Goal: Task Accomplishment & Management: Use online tool/utility

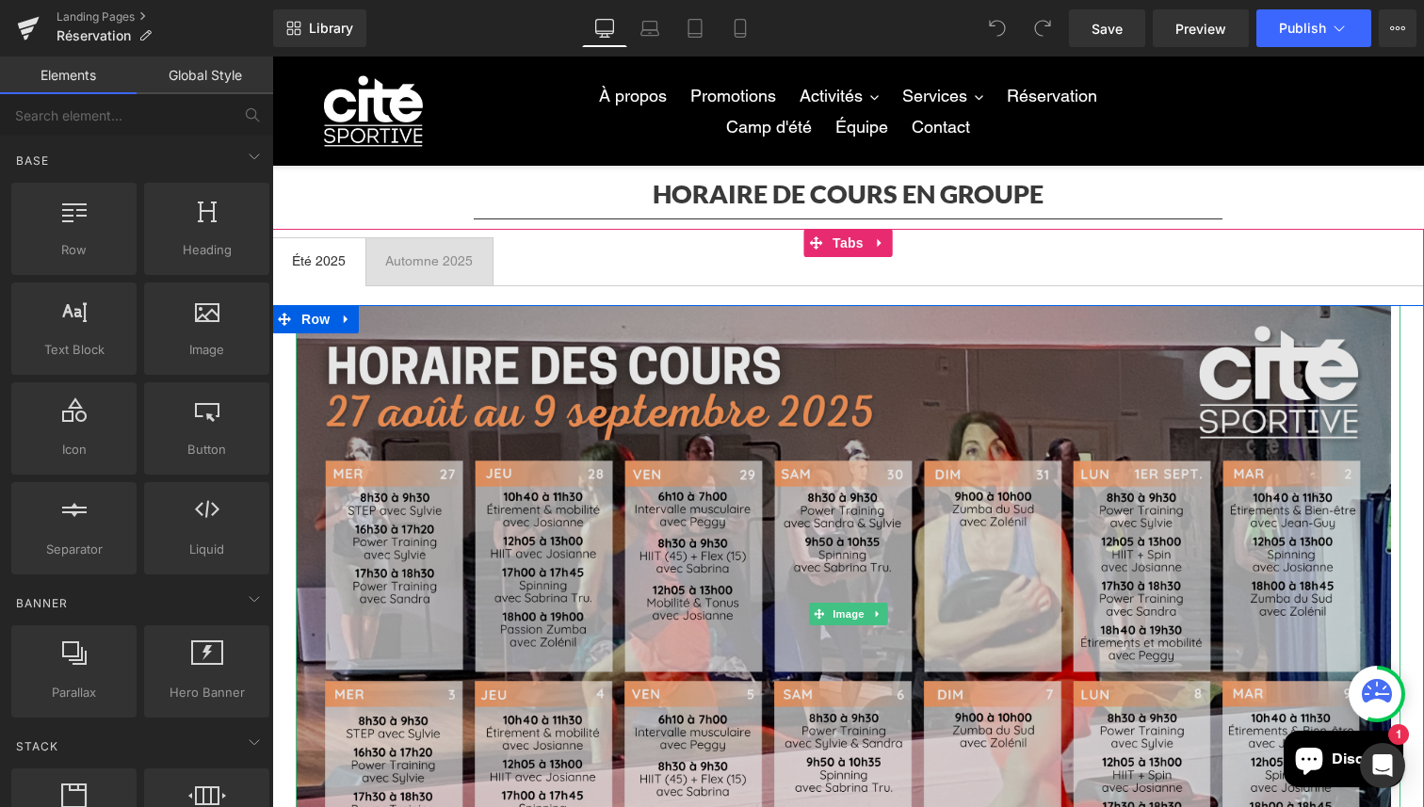
scroll to position [51, 0]
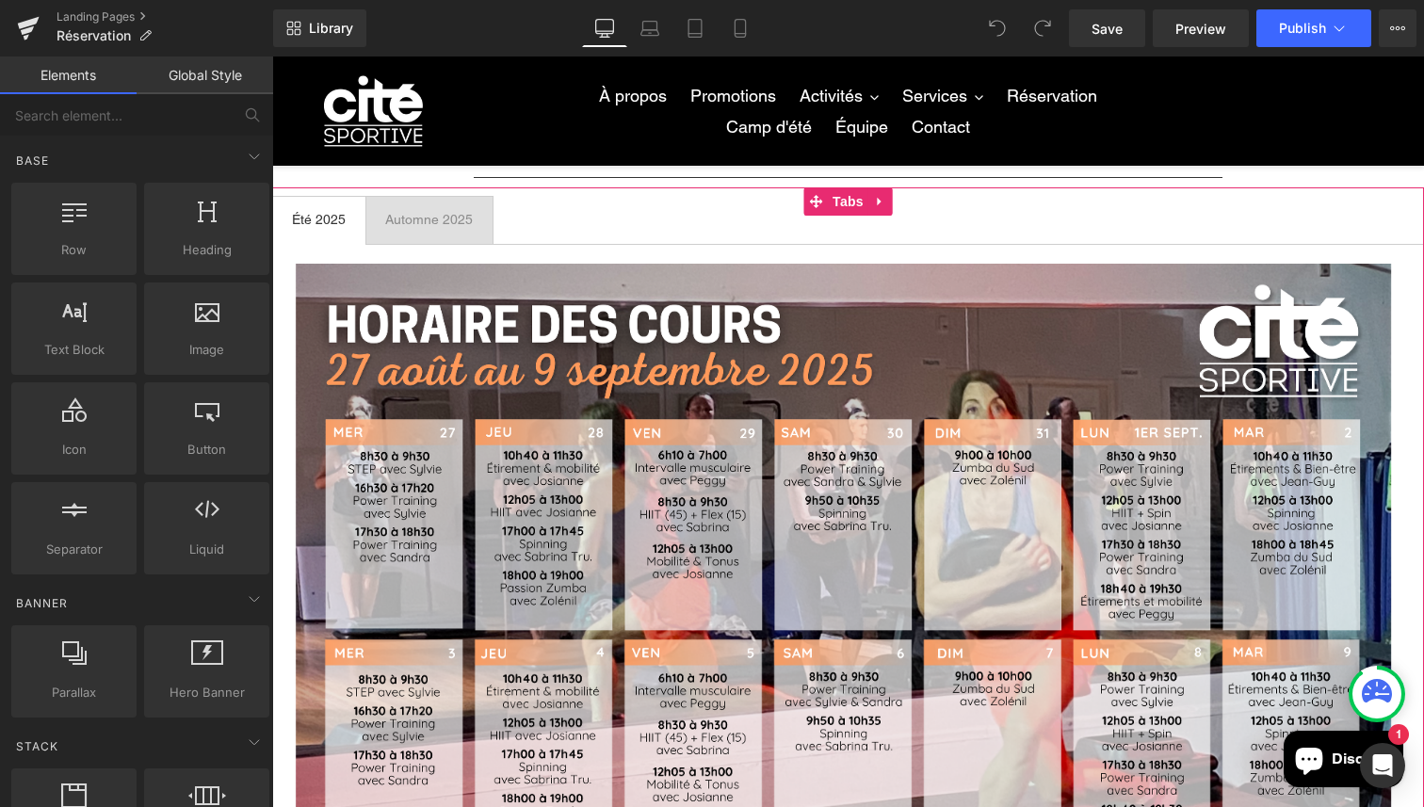
click at [351, 215] on span "Été 2025 Text Block" at bounding box center [319, 220] width 92 height 47
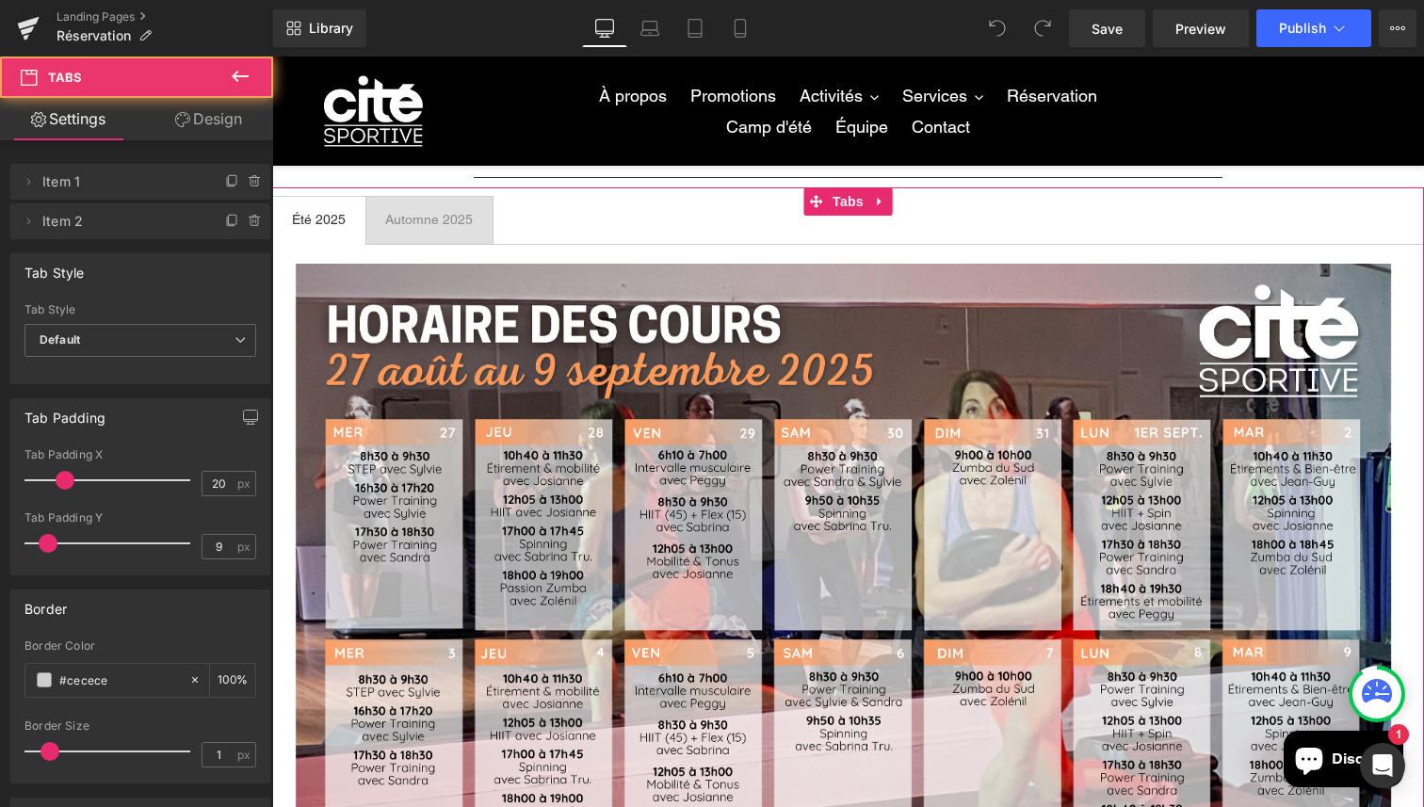
click at [351, 215] on span "Été 2025 Text Block" at bounding box center [319, 220] width 92 height 47
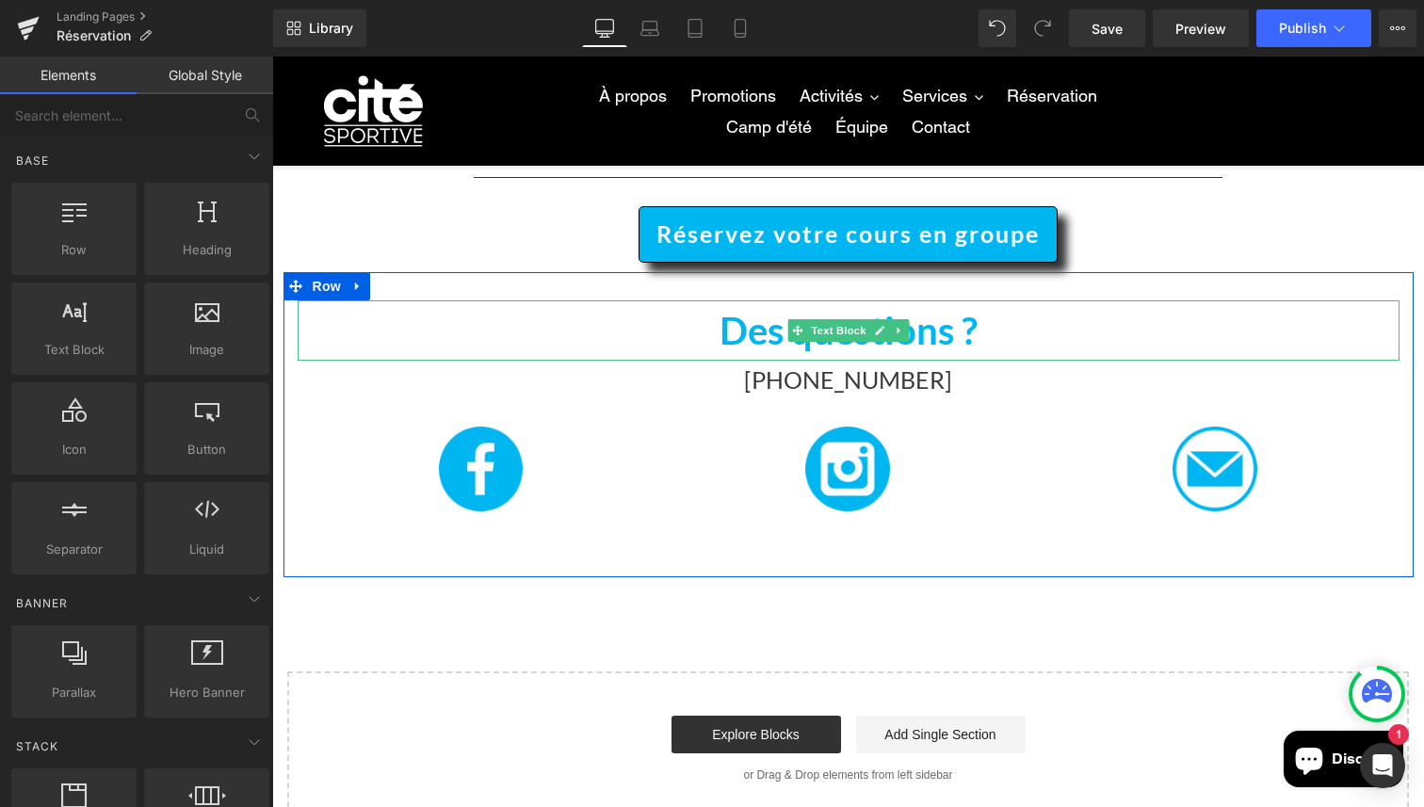
scroll to position [0, 0]
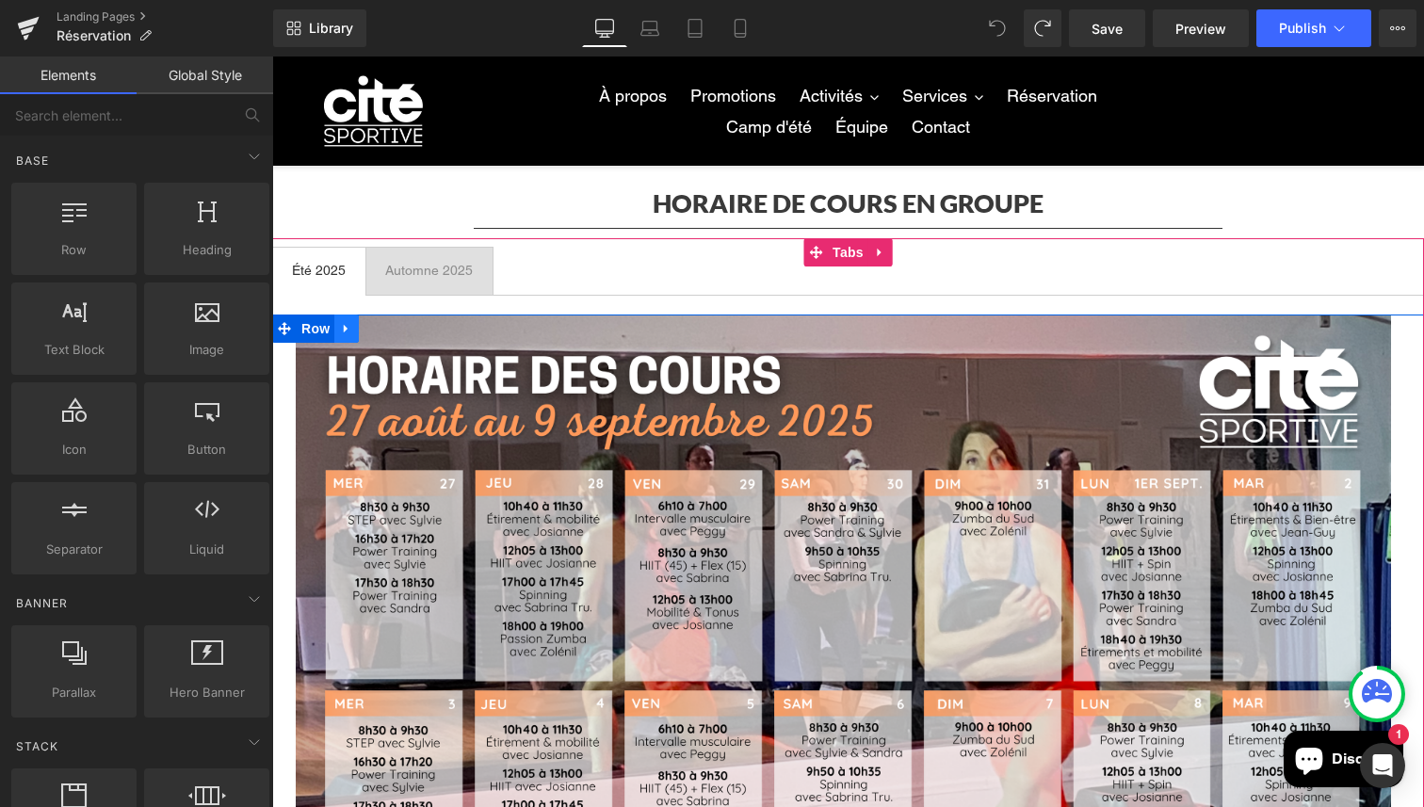
click at [347, 330] on icon at bounding box center [346, 329] width 4 height 8
click at [398, 332] on icon at bounding box center [395, 328] width 13 height 13
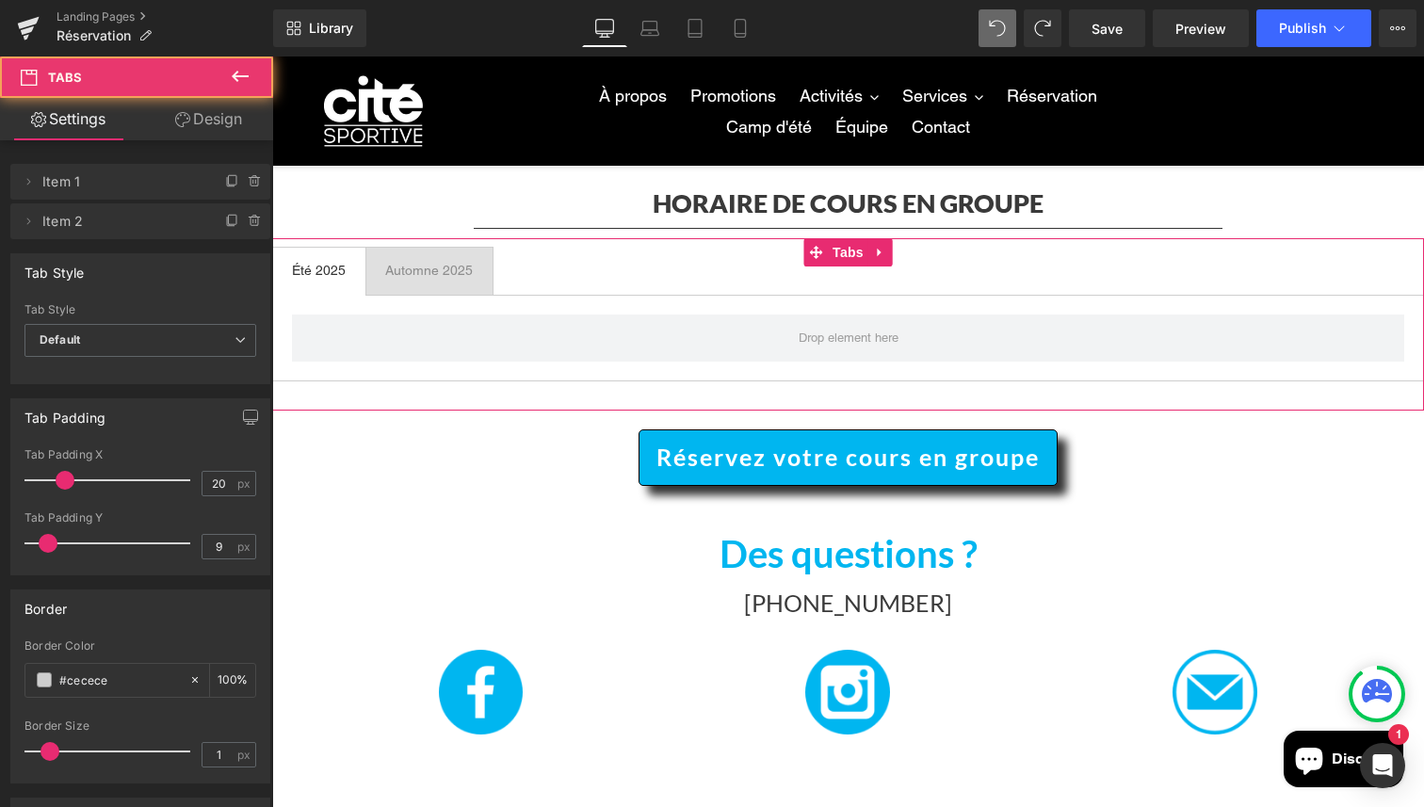
click at [353, 266] on span "Été 2025 Text Block" at bounding box center [319, 271] width 92 height 47
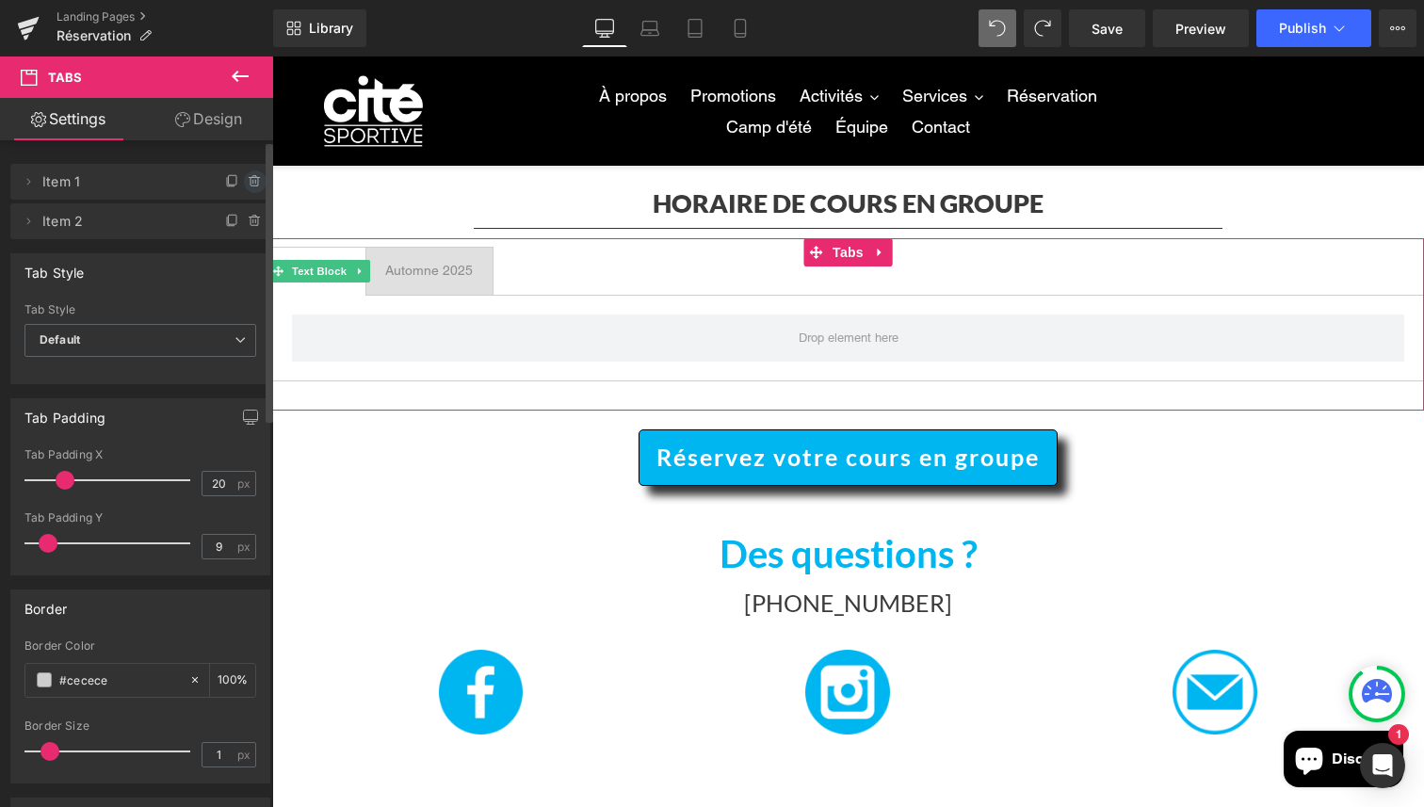
click at [250, 185] on icon at bounding box center [255, 181] width 15 height 15
click at [235, 185] on button "Delete" at bounding box center [234, 182] width 59 height 24
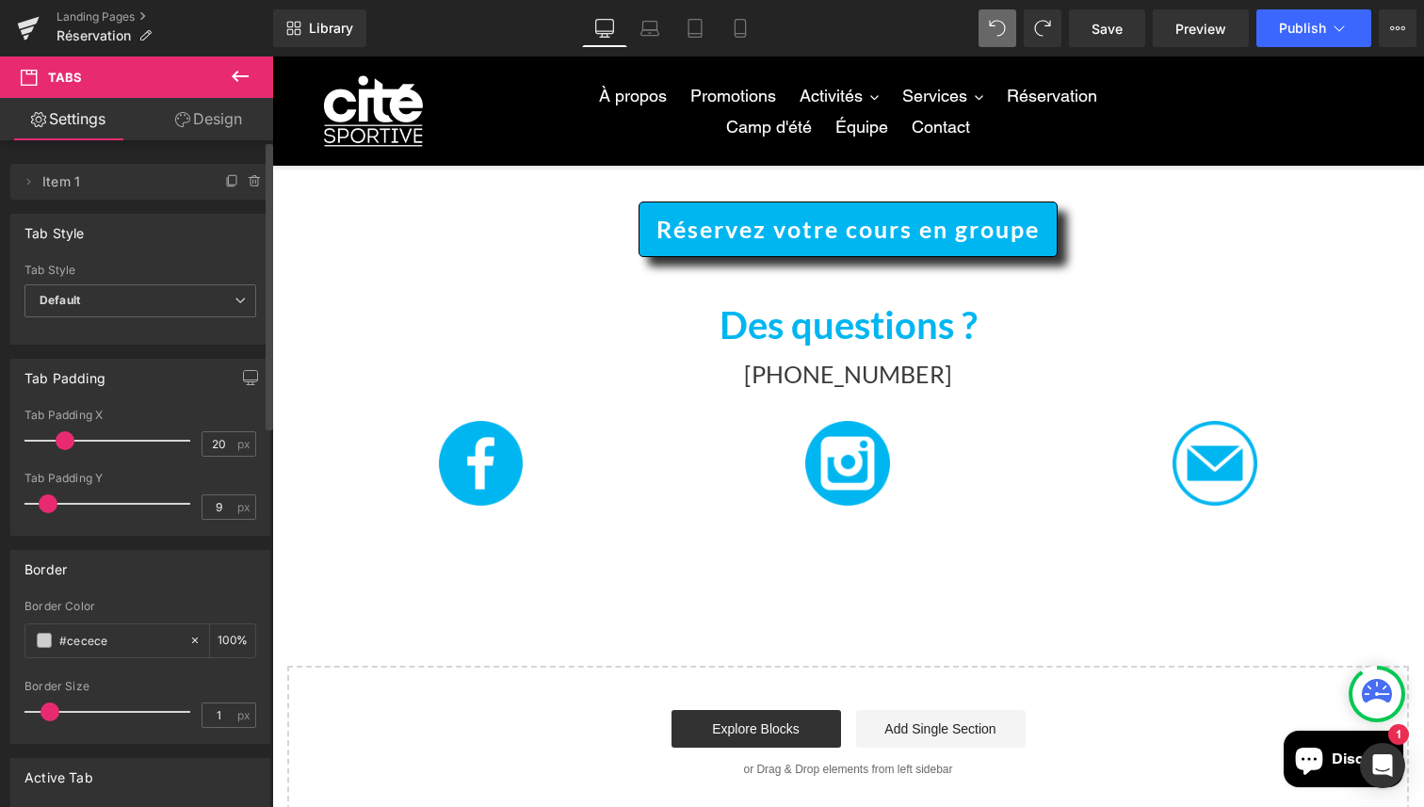
scroll to position [260, 0]
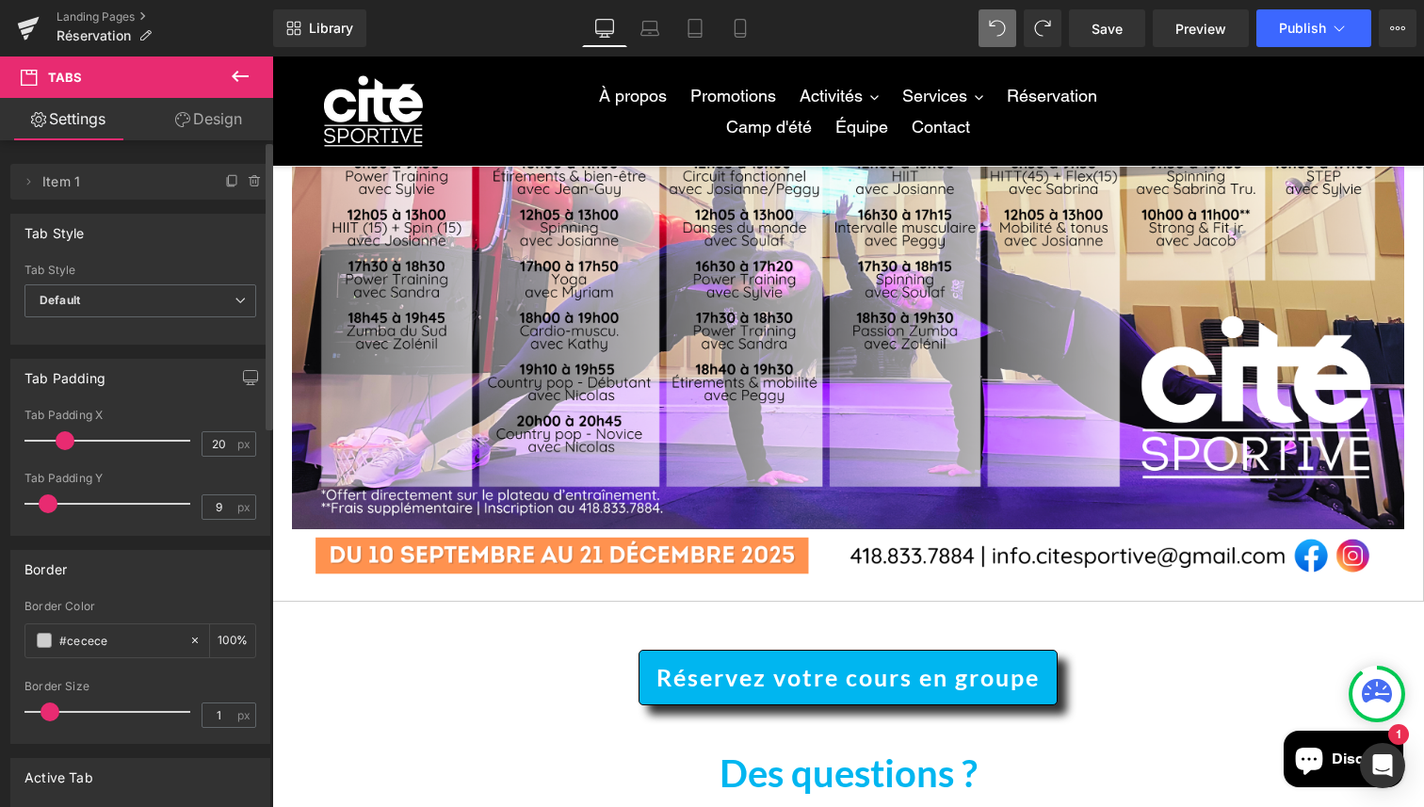
click at [247, 68] on icon at bounding box center [240, 76] width 23 height 23
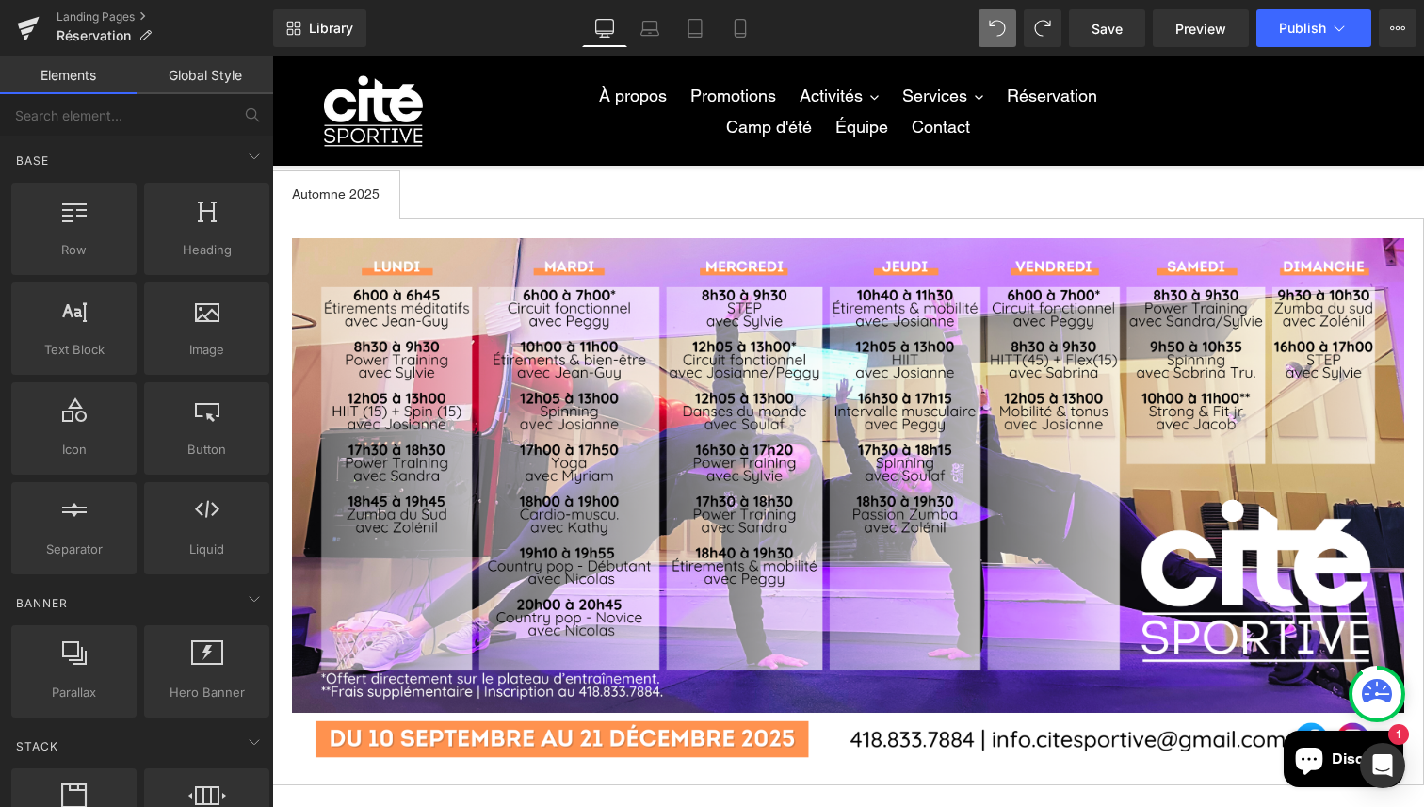
scroll to position [77, 0]
click at [1116, 32] on span "Save" at bounding box center [1106, 29] width 31 height 20
click at [1290, 28] on span "Publish" at bounding box center [1302, 28] width 47 height 15
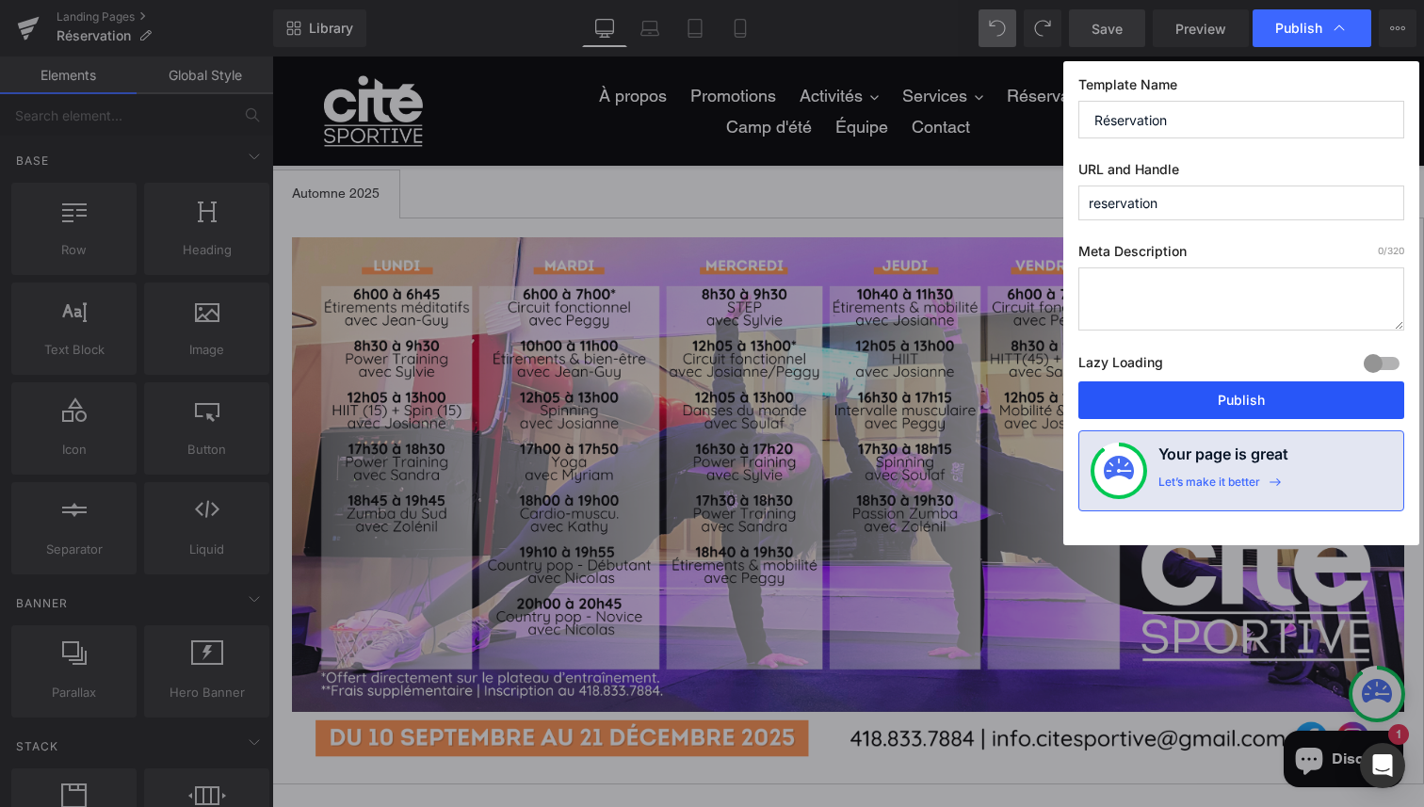
click at [1191, 416] on button "Publish" at bounding box center [1241, 400] width 326 height 38
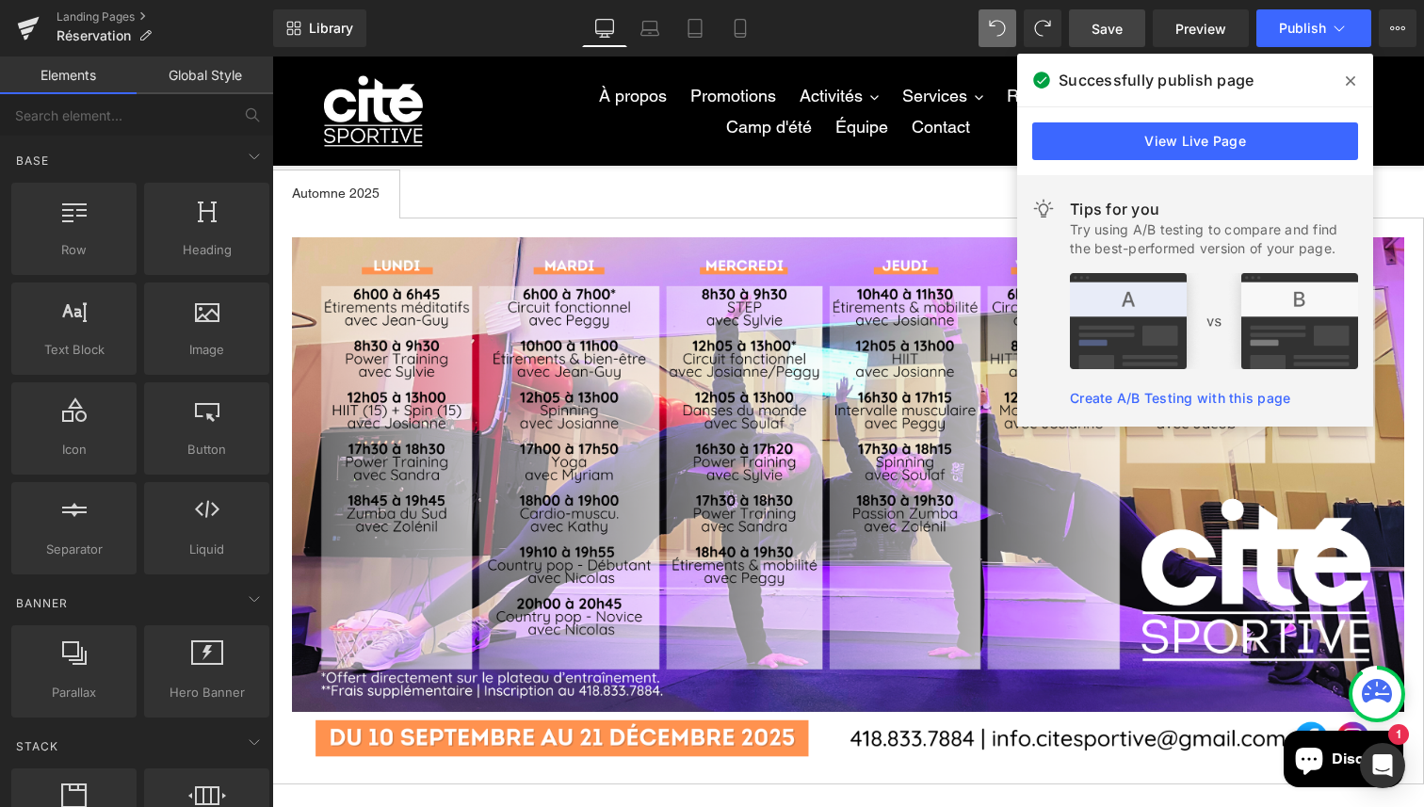
click at [1343, 74] on span at bounding box center [1350, 81] width 30 height 30
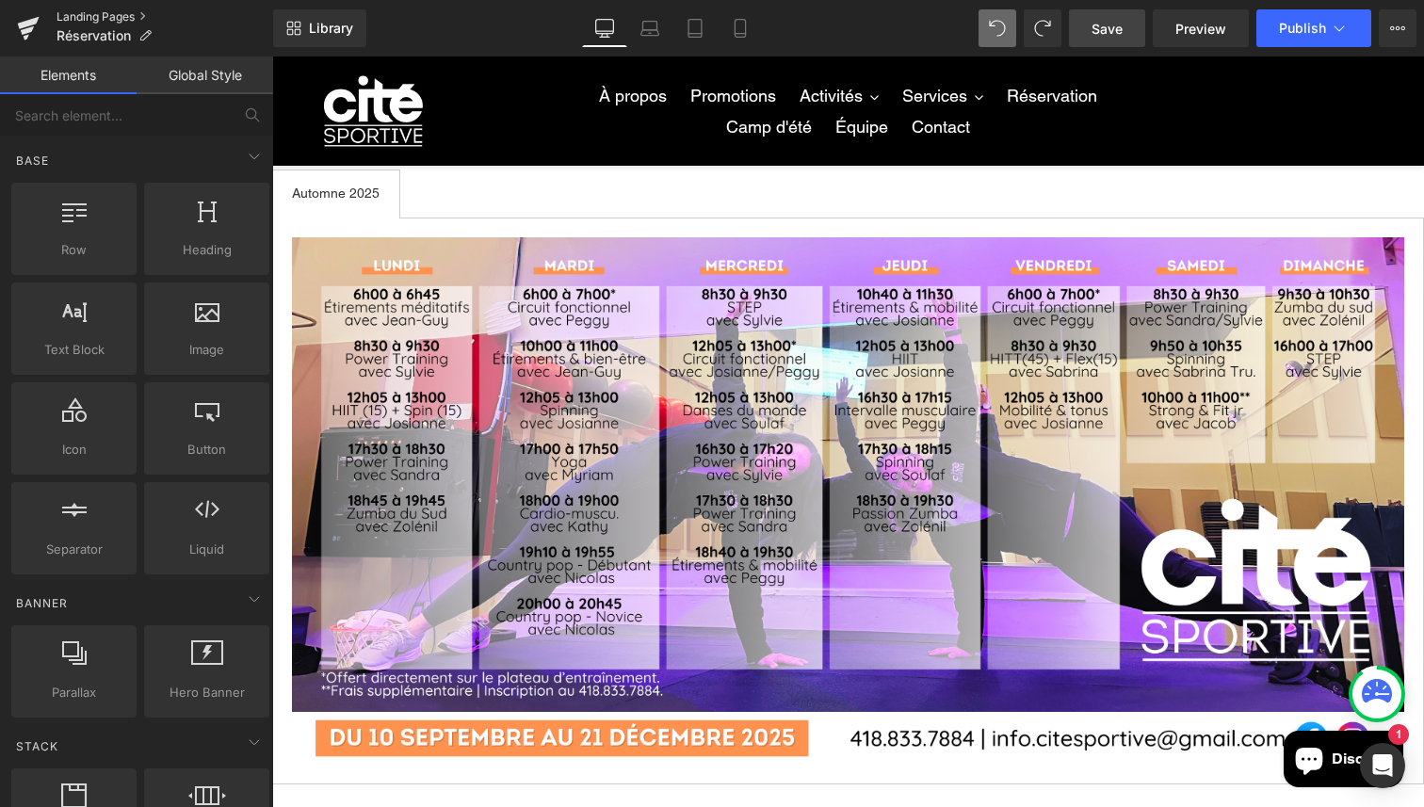
click at [81, 22] on link "Landing Pages" at bounding box center [164, 16] width 217 height 15
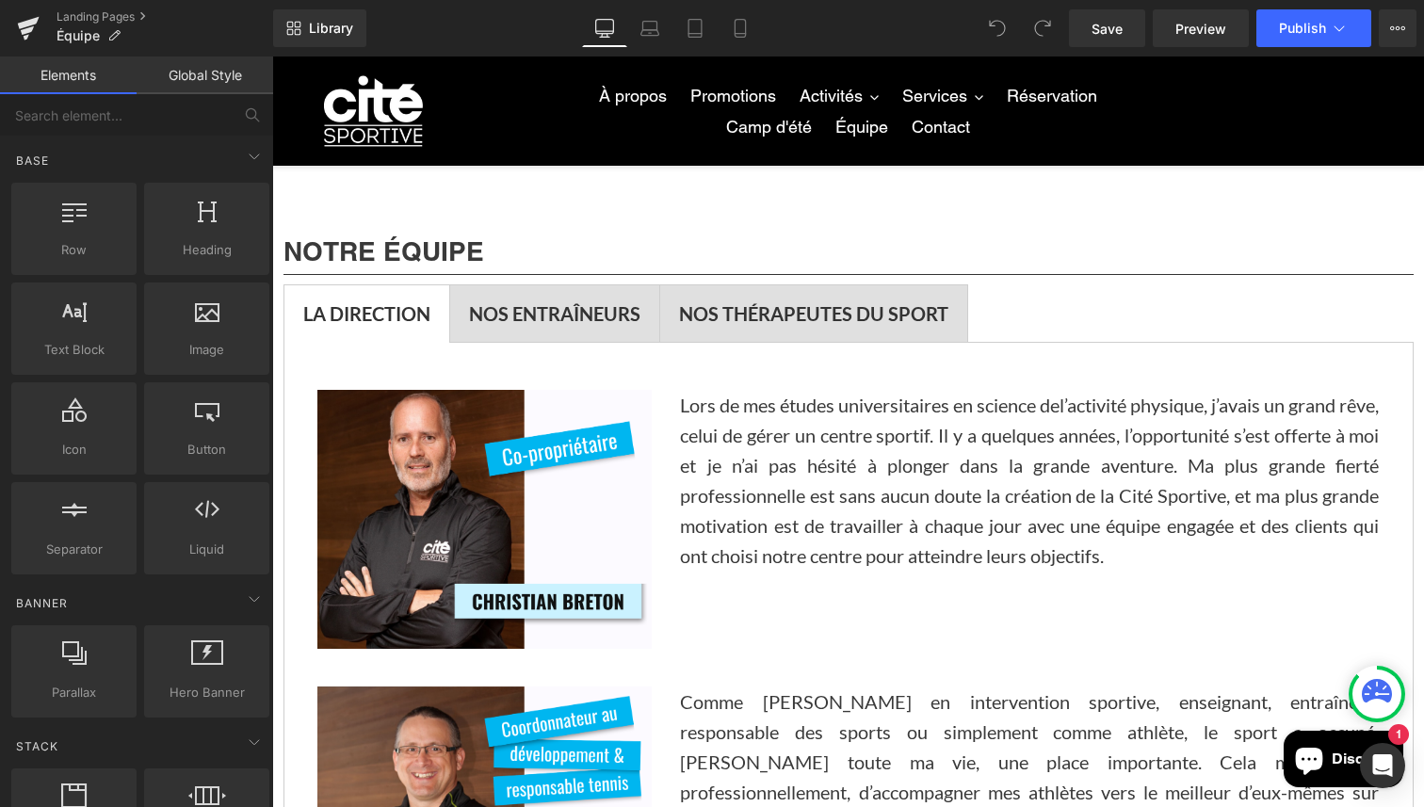
click at [590, 312] on strong "NOS ENTRAÎNEURS" at bounding box center [554, 313] width 171 height 23
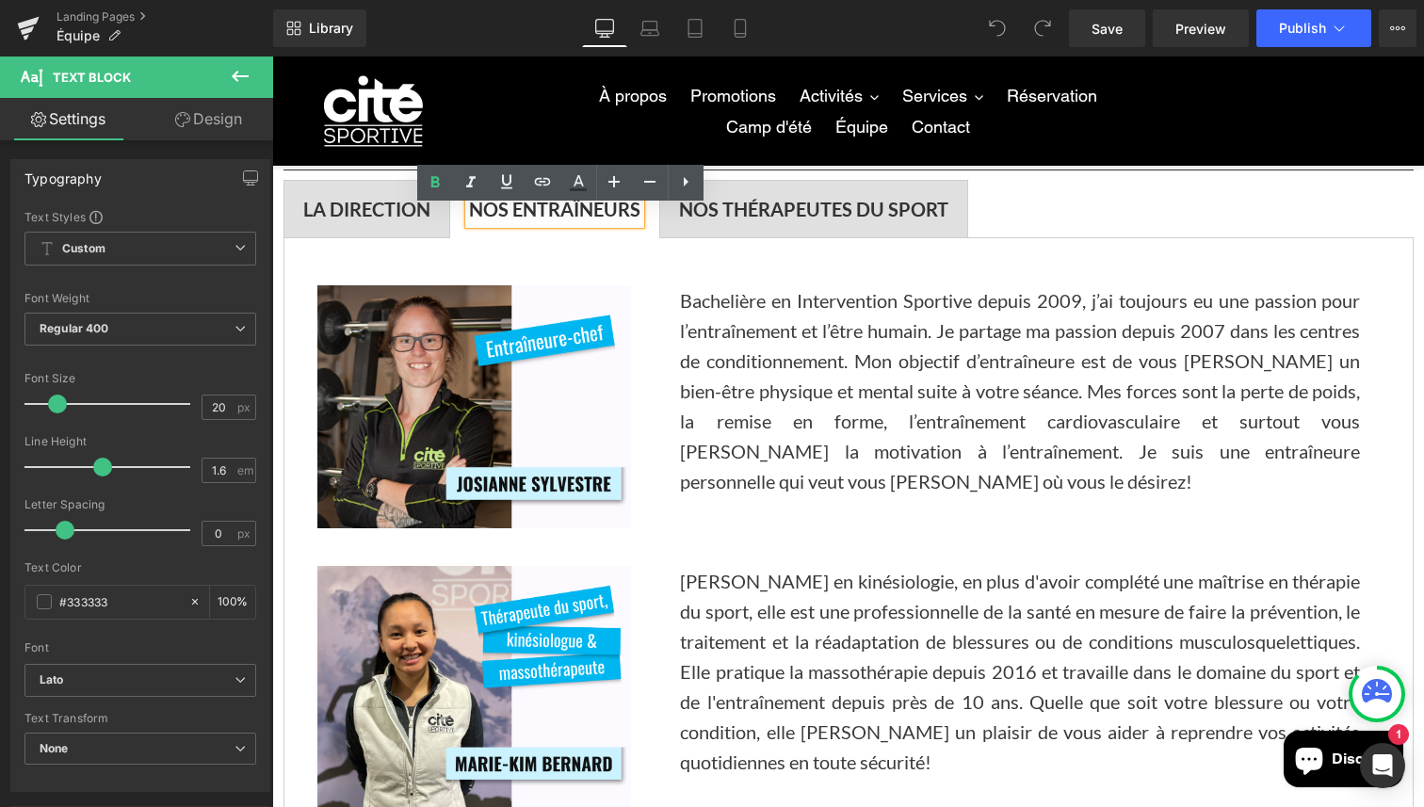
scroll to position [105, 0]
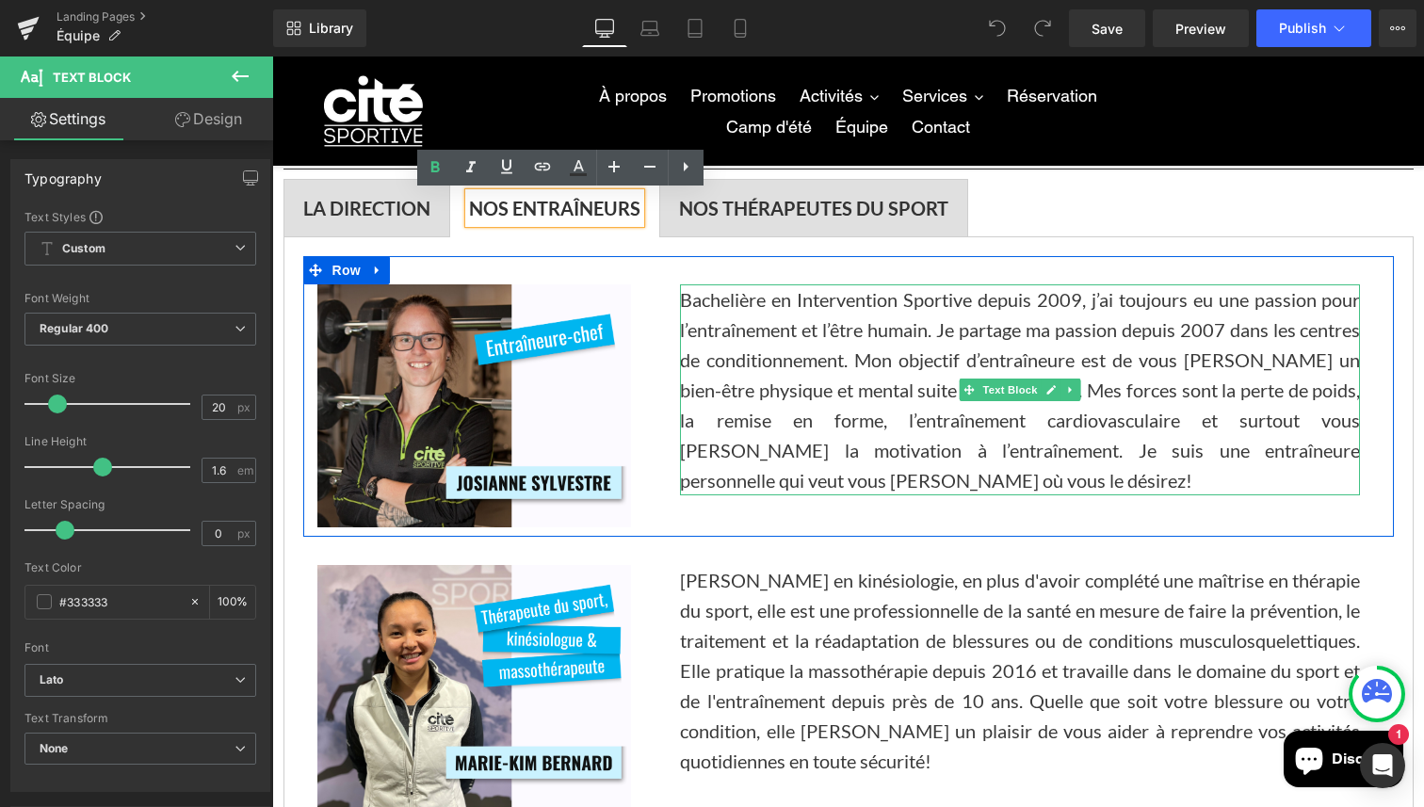
click at [712, 296] on p "Bachelière en Intervention Sportive depuis 2009, j’ai toujours eu une passion p…" at bounding box center [1020, 389] width 680 height 211
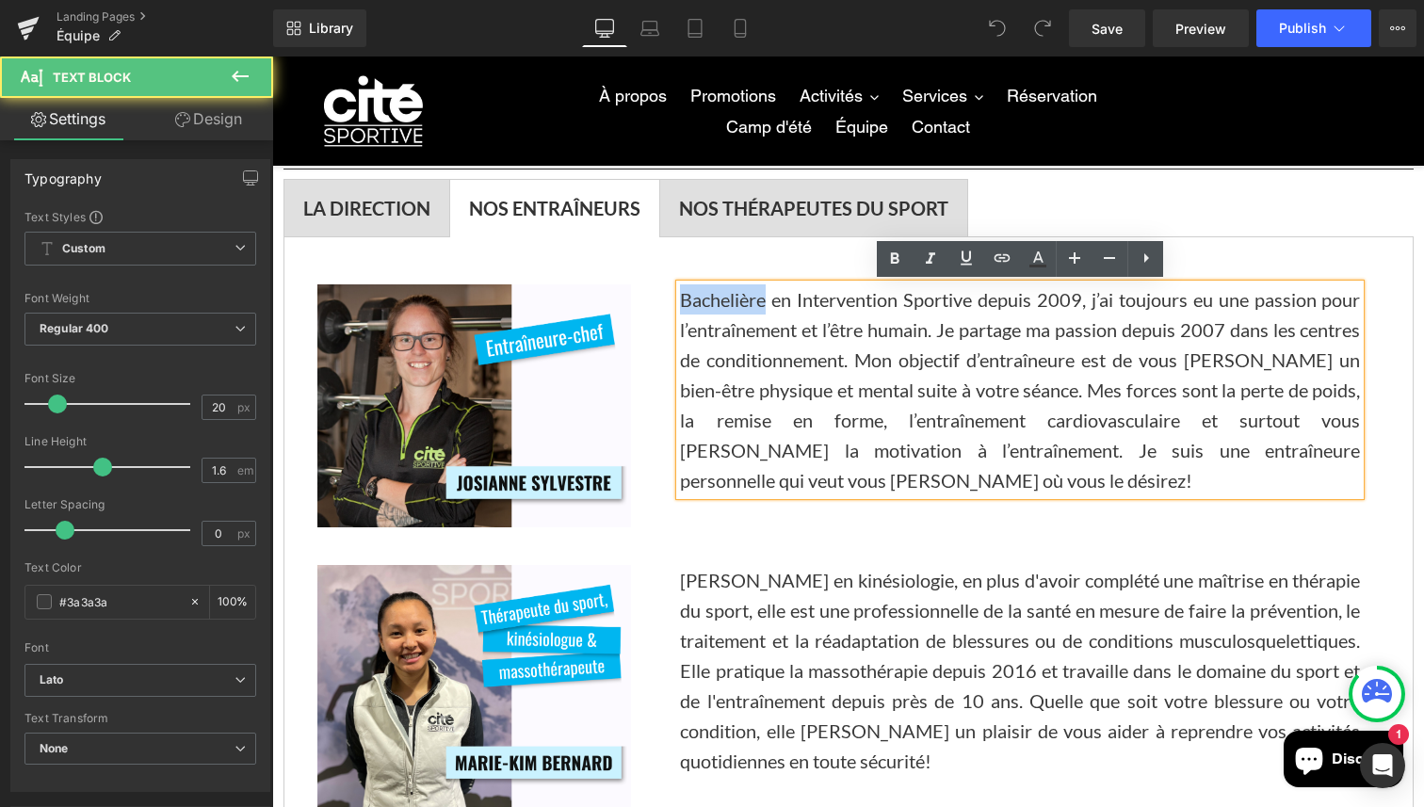
click at [712, 296] on p "Bachelière en Intervention Sportive depuis 2009, j’ai toujours eu une passion p…" at bounding box center [1020, 389] width 680 height 211
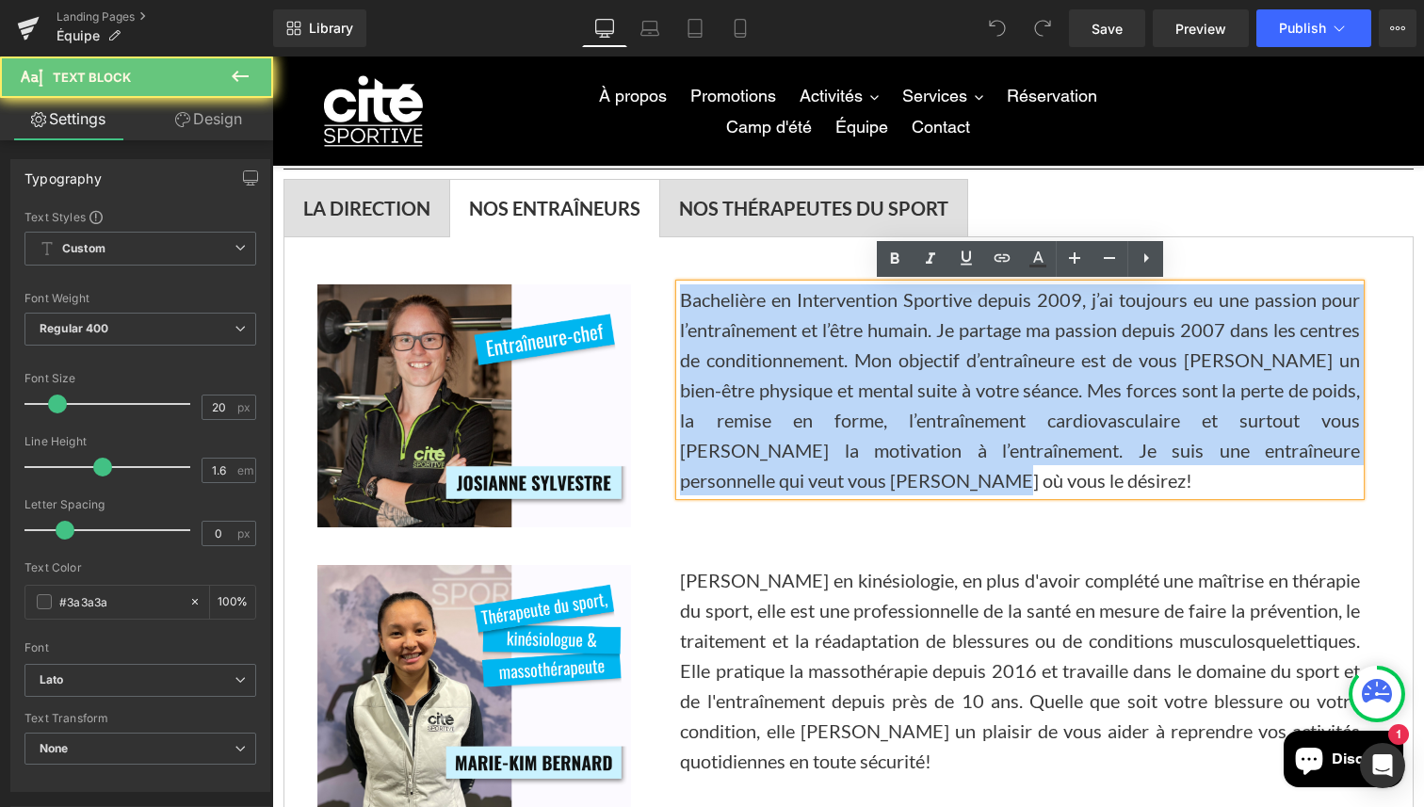
click at [712, 296] on p "Bachelière en Intervention Sportive depuis 2009, j’ai toujours eu une passion p…" at bounding box center [1020, 389] width 680 height 211
click at [791, 338] on p "Bachelière en Intervention Sportive depuis 2009, j’ai toujours eu une passion p…" at bounding box center [1020, 389] width 680 height 211
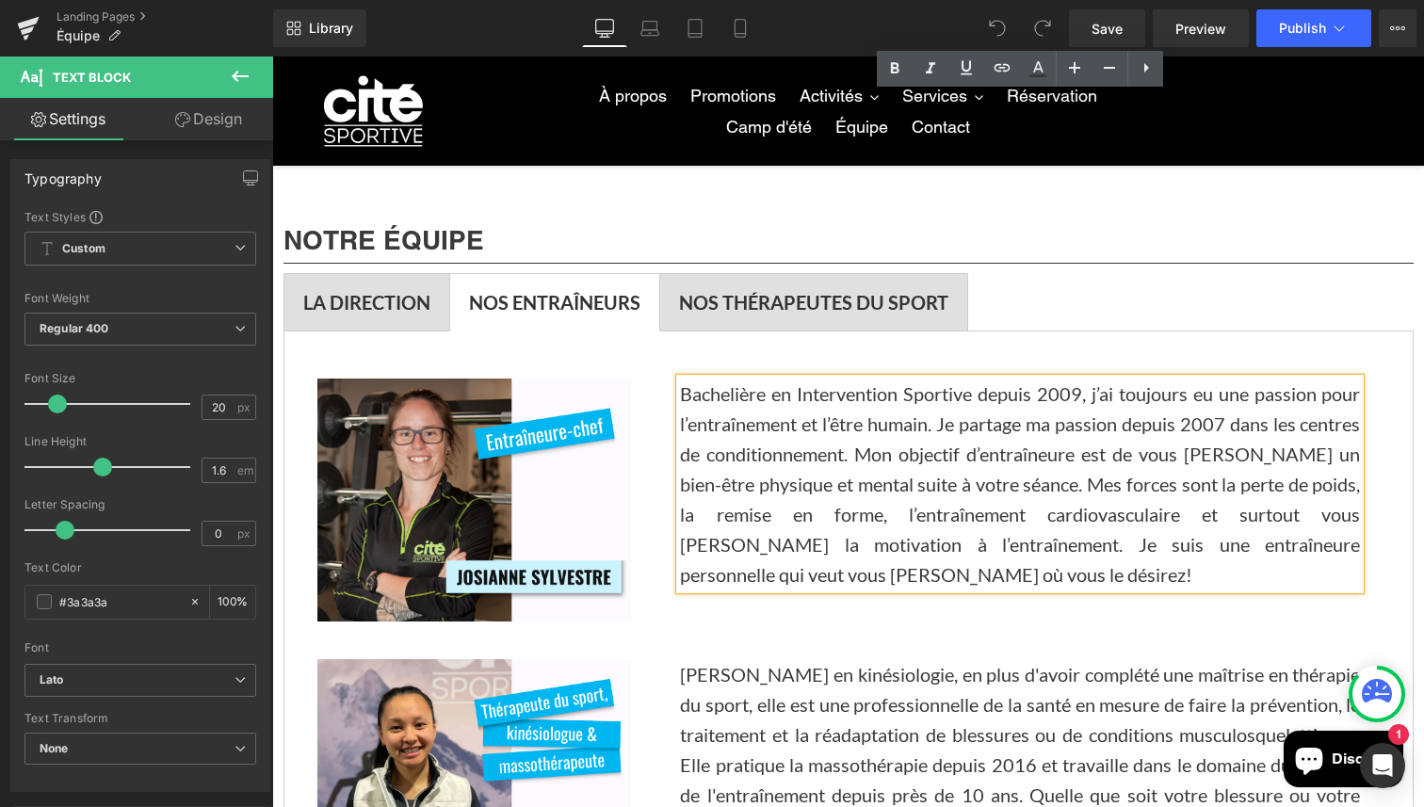
scroll to position [0, 0]
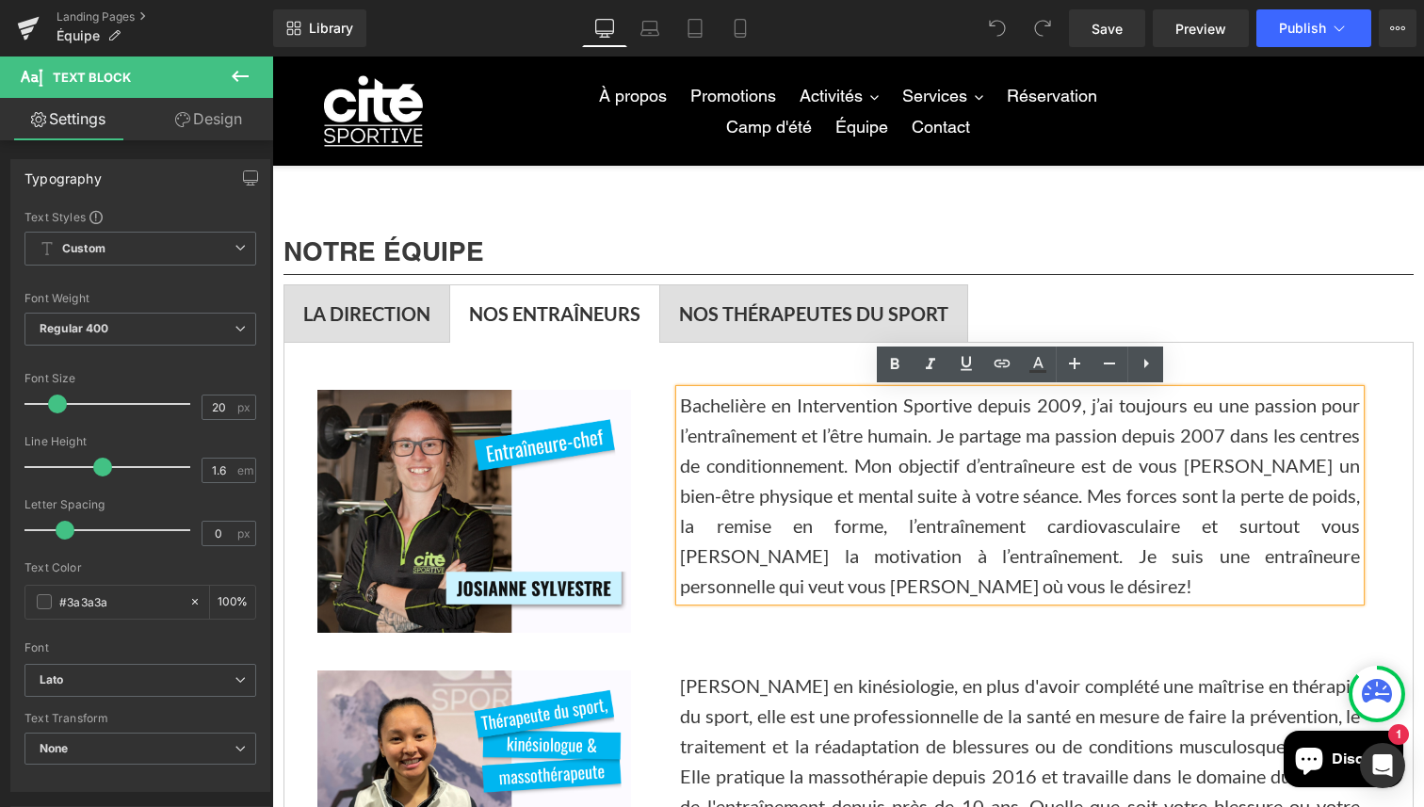
click at [727, 311] on b "NOS THÉRAPEUTES DU SPORT" at bounding box center [813, 313] width 269 height 23
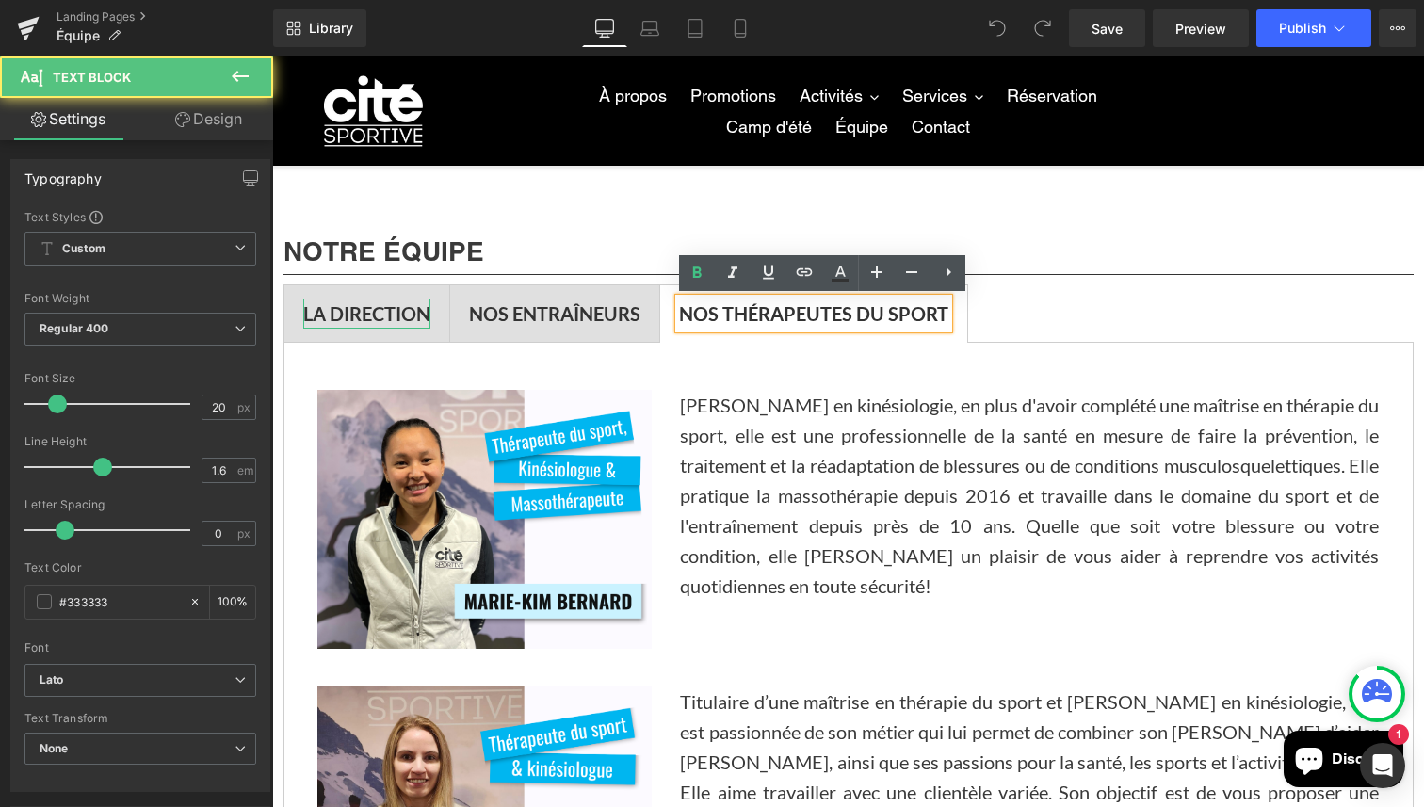
click at [363, 320] on b "LA DIRECTION" at bounding box center [366, 313] width 127 height 23
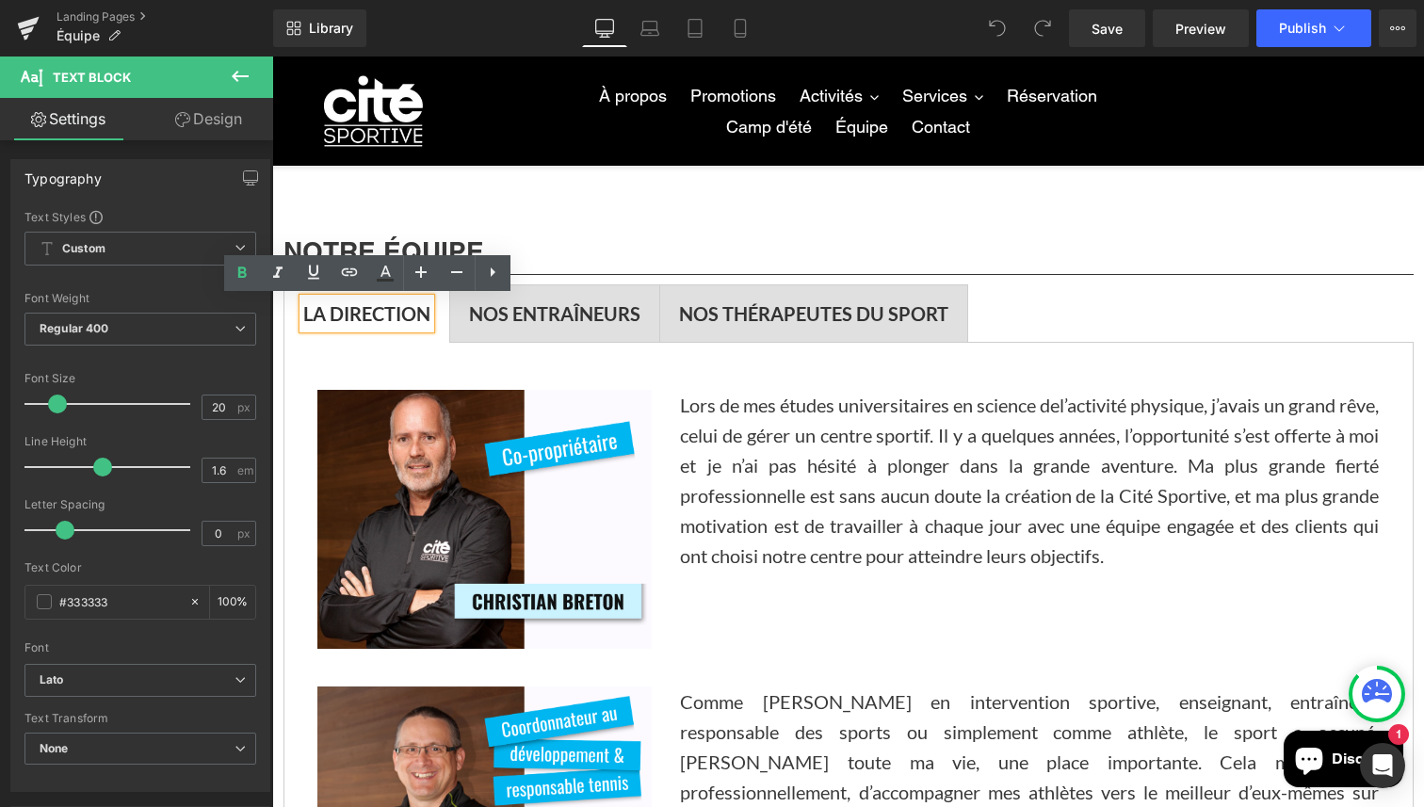
click at [522, 328] on div "NOS ENTRAÎNEURS Text Block" at bounding box center [554, 313] width 171 height 30
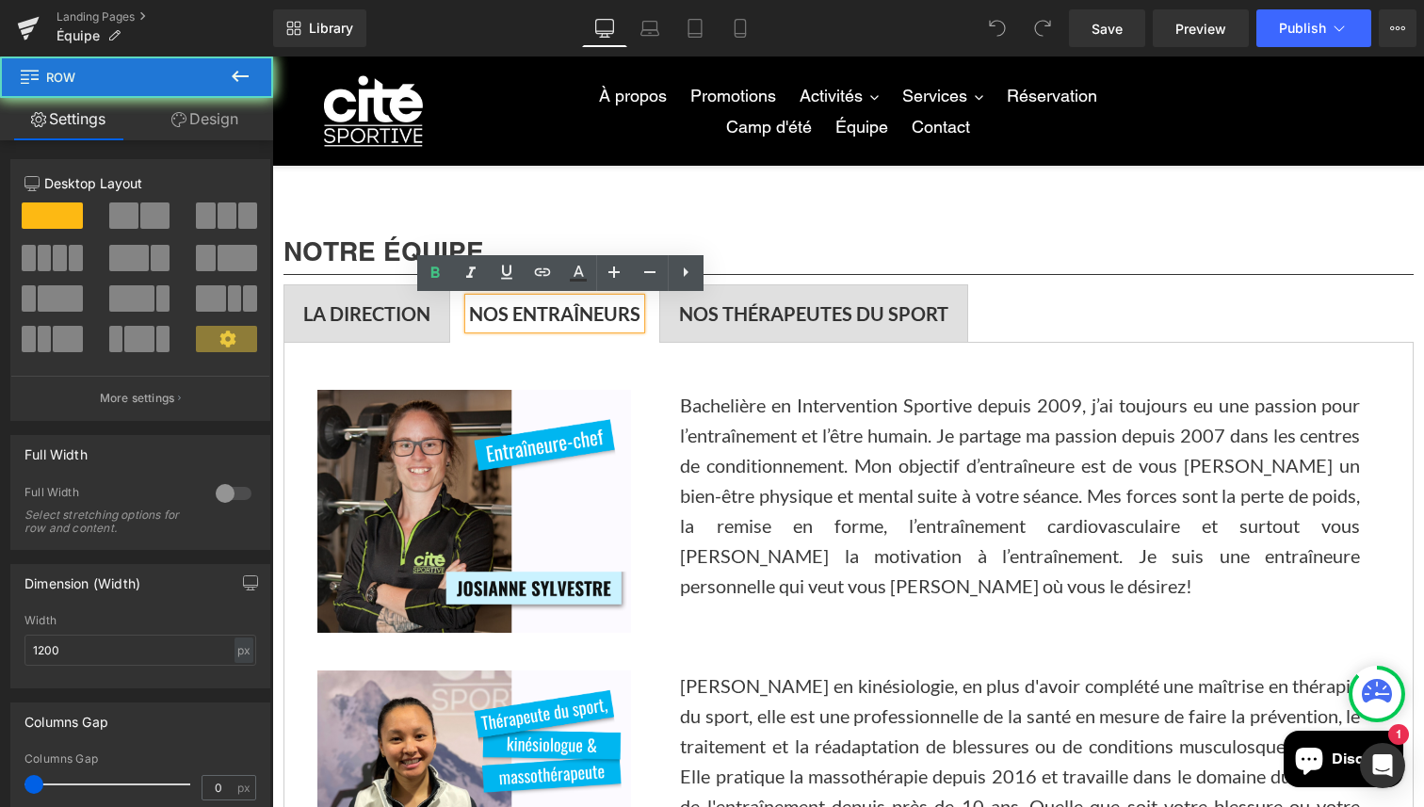
click at [486, 184] on div "NOTRE ÉQUIPE Text Block Separator LA DIRECTION Text Block NOS ENTRAÎNEURS Text …" at bounding box center [848, 730] width 1130 height 1093
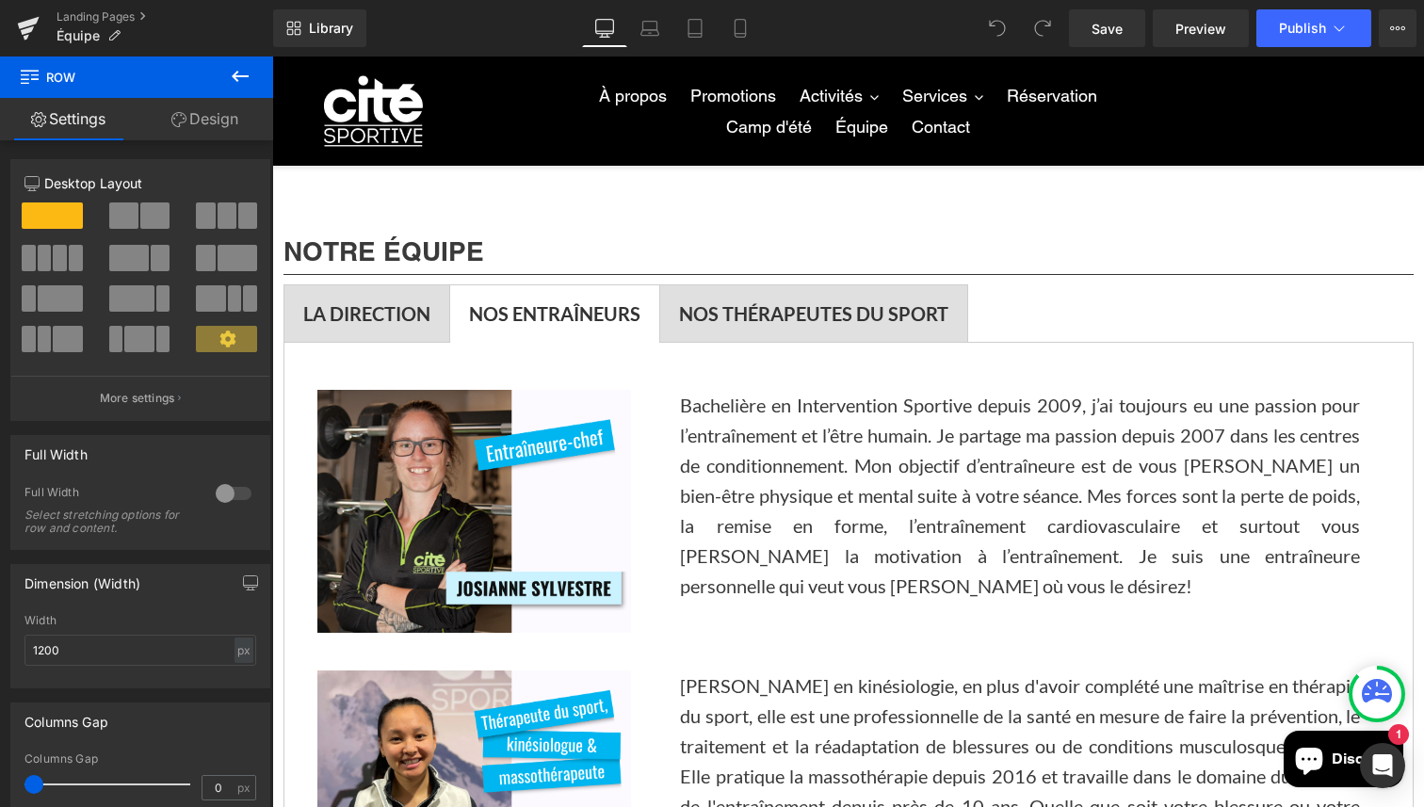
click at [225, 67] on button at bounding box center [240, 76] width 66 height 41
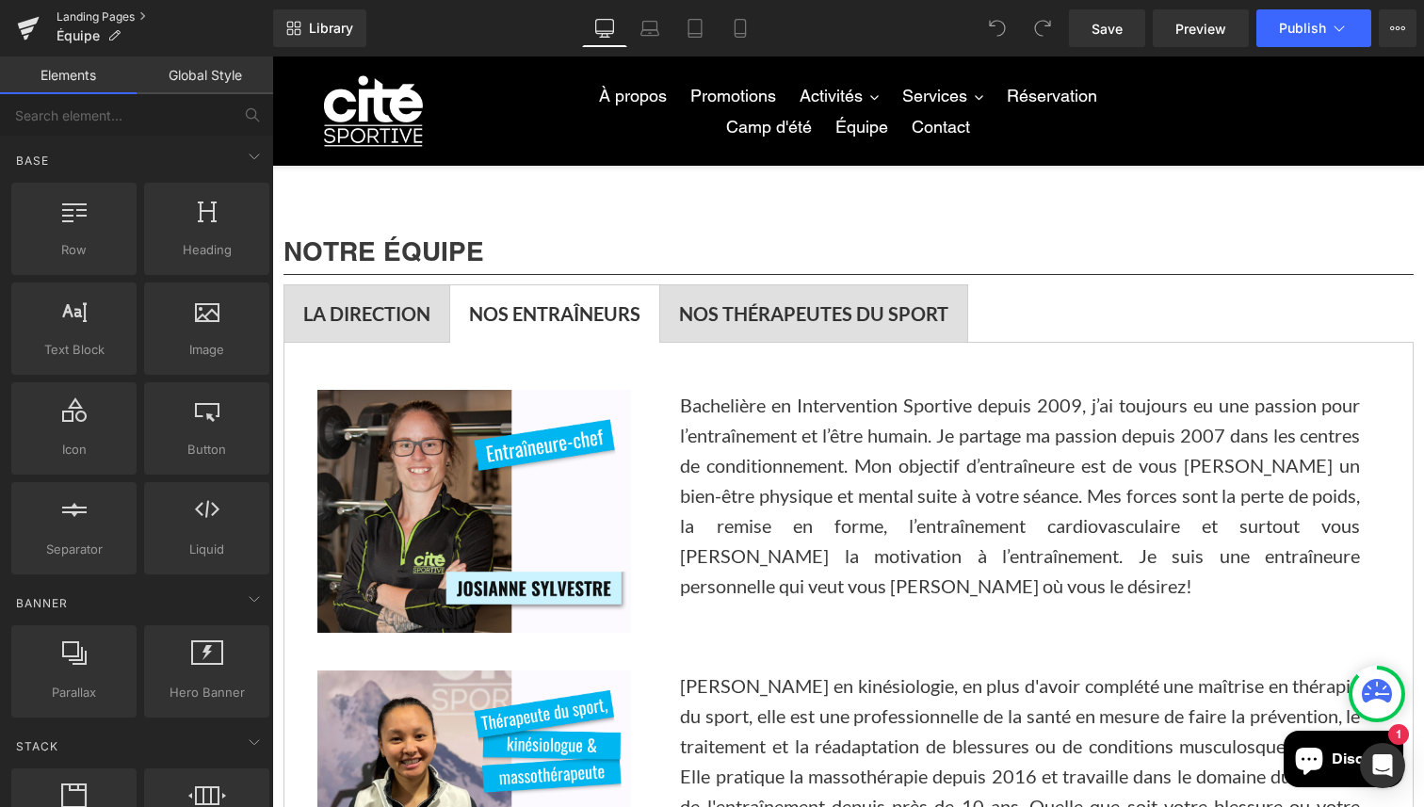
click at [94, 15] on link "Landing Pages" at bounding box center [164, 16] width 217 height 15
